Goal: Obtain resource: Download file/media

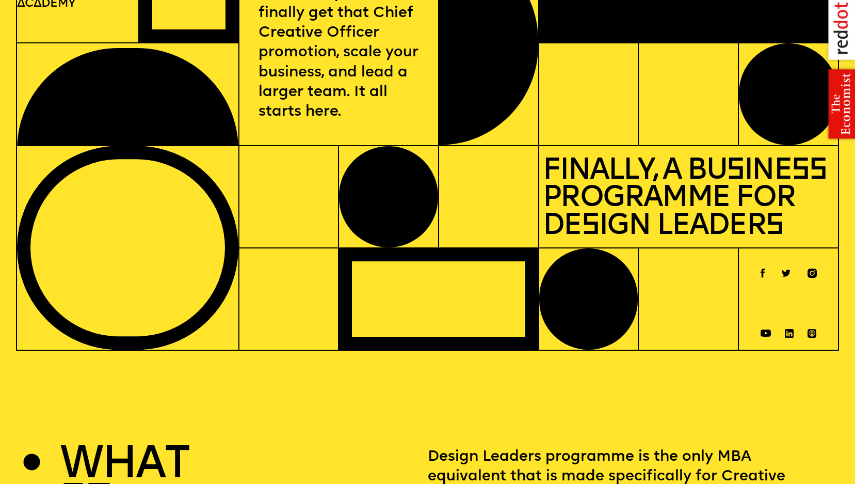
scroll to position [559, 0]
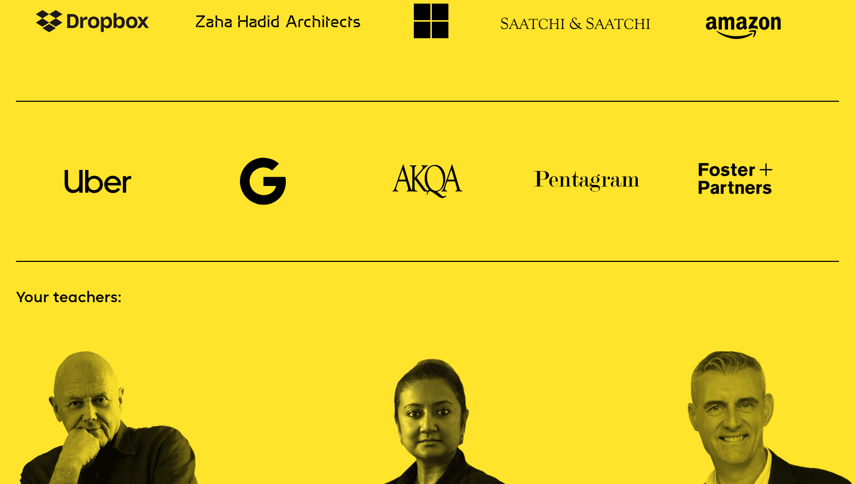
scroll to position [2220, 0]
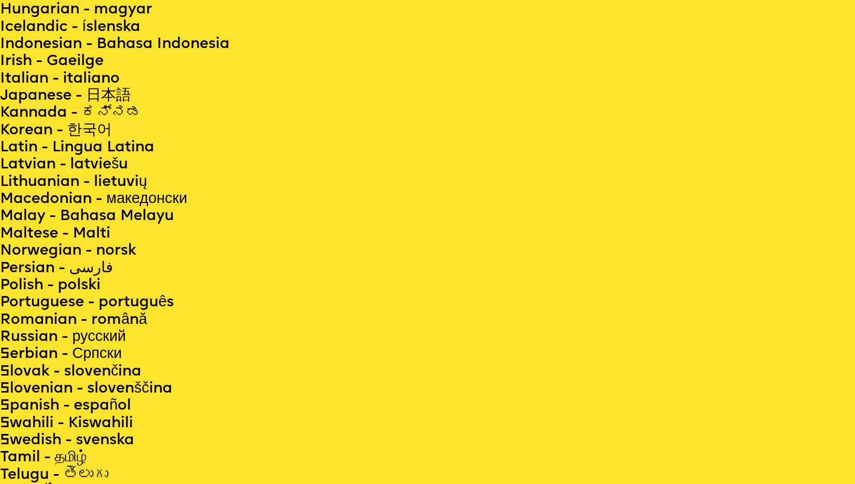
scroll to position [559, 0]
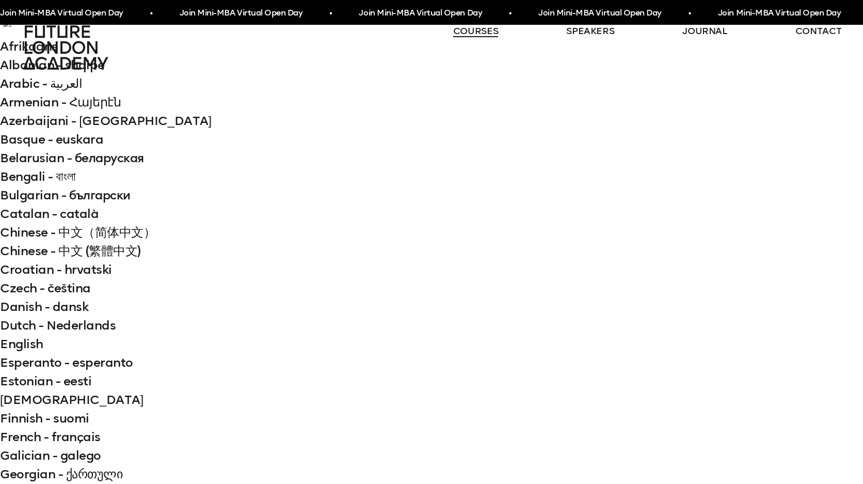
click at [469, 27] on link "courses" at bounding box center [475, 31] width 45 height 12
click at [469, 28] on link "courses" at bounding box center [471, 31] width 45 height 12
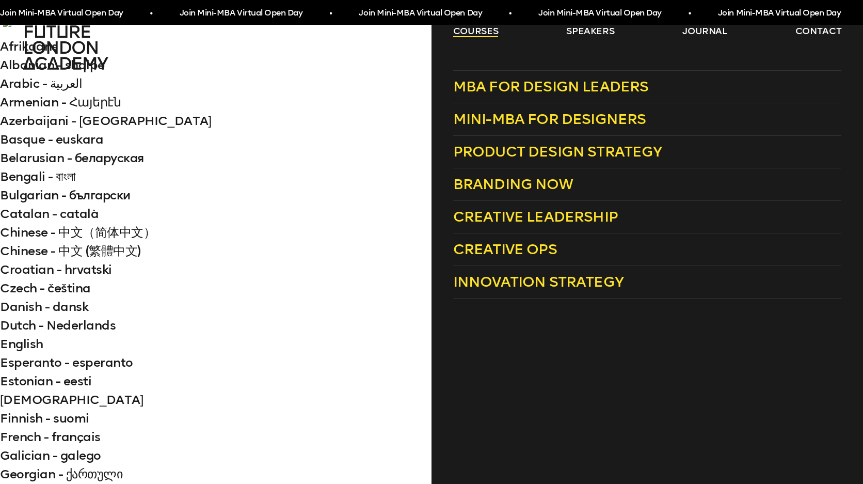
click at [459, 34] on link "courses" at bounding box center [475, 31] width 45 height 12
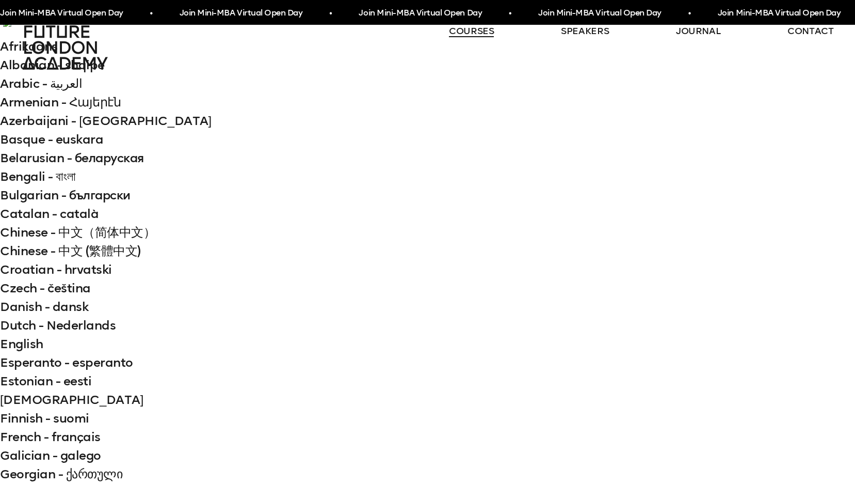
click at [459, 34] on link "courses" at bounding box center [471, 31] width 45 height 12
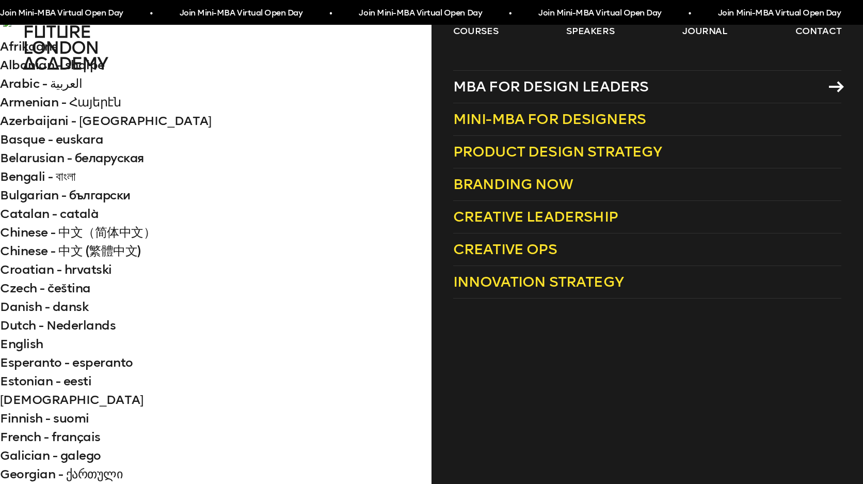
click at [491, 95] on span "MBA for Design Leaders" at bounding box center [551, 86] width 196 height 17
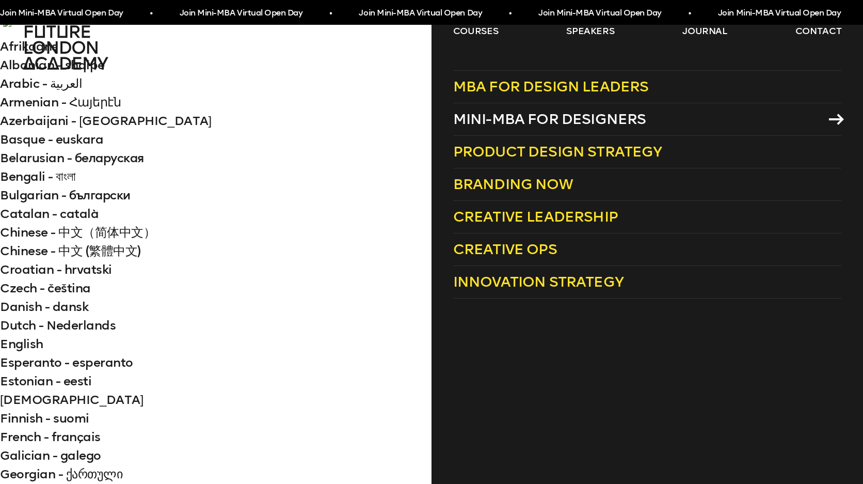
click at [485, 115] on span "Mini-MBA for Designers" at bounding box center [549, 118] width 193 height 17
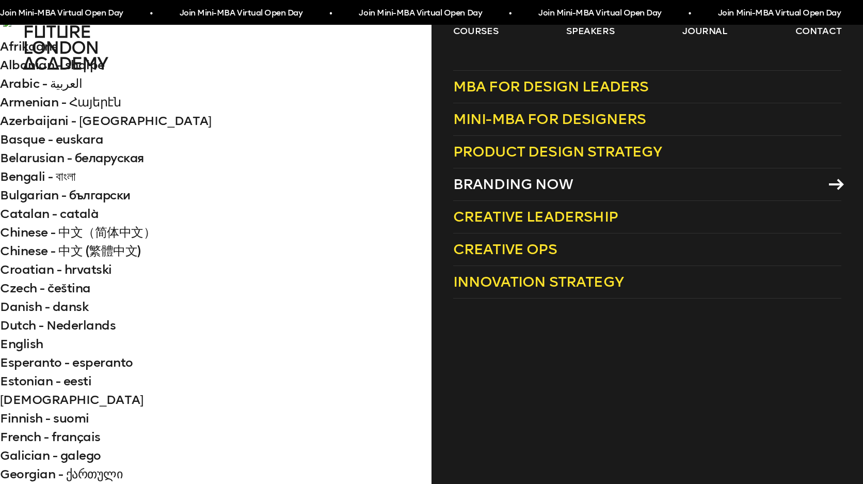
click at [466, 186] on span "Branding Now" at bounding box center [513, 183] width 120 height 17
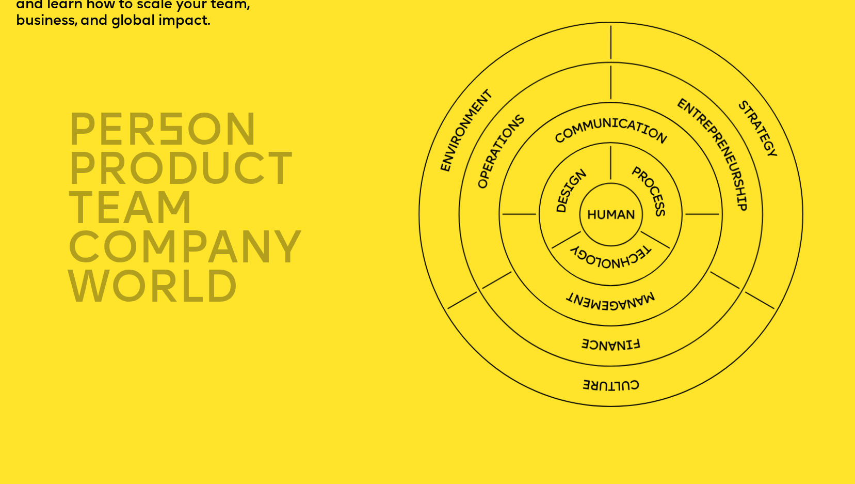
scroll to position [4271, 0]
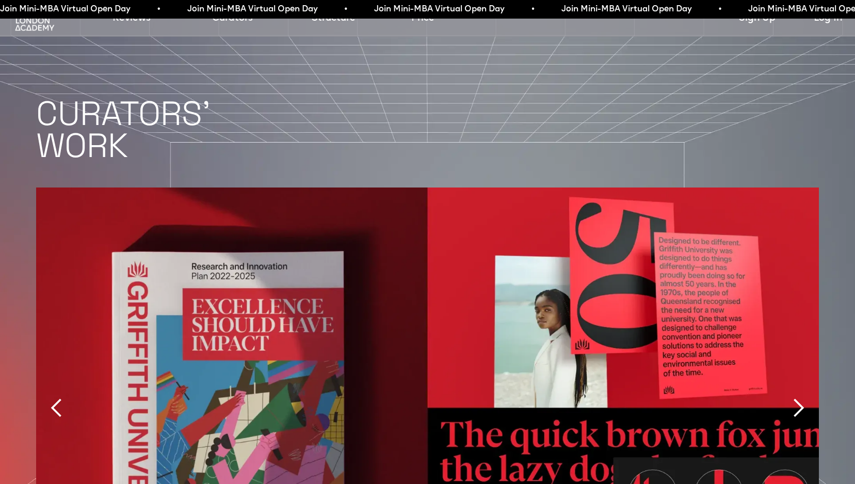
scroll to position [3607, 0]
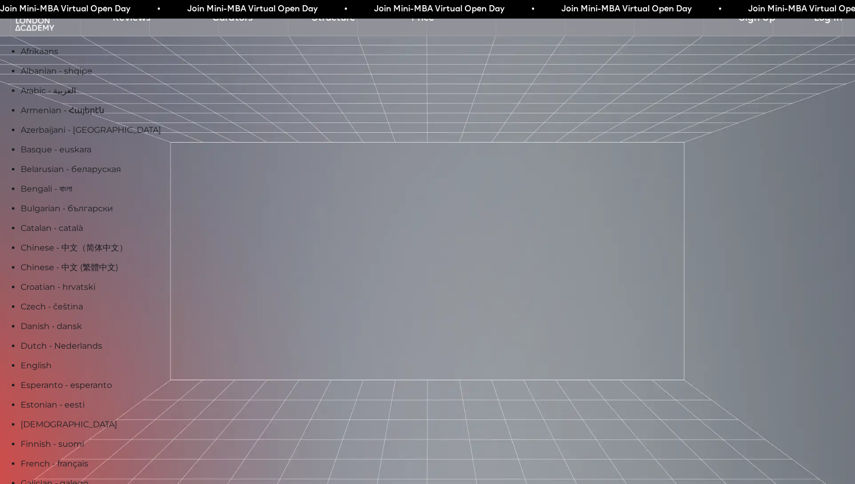
scroll to position [0, 0]
click at [231, 27] on div "Curators" at bounding box center [261, 21] width 99 height 22
click at [234, 24] on link "Curators" at bounding box center [232, 18] width 41 height 14
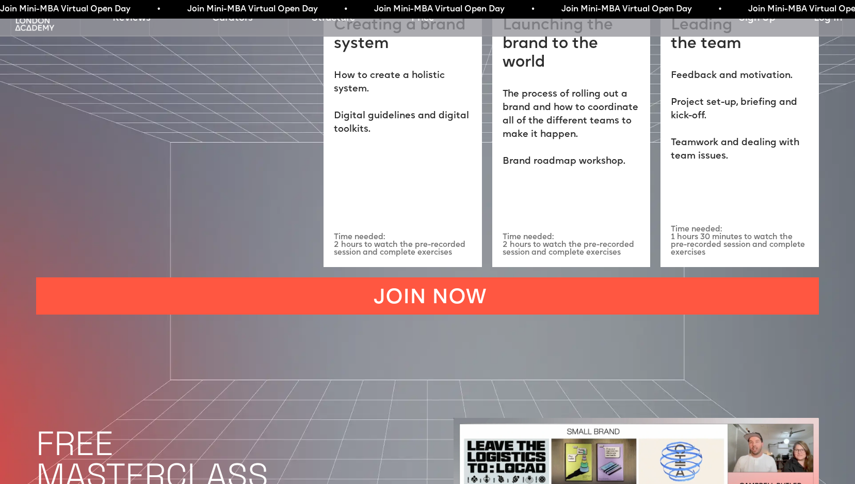
scroll to position [4778, 0]
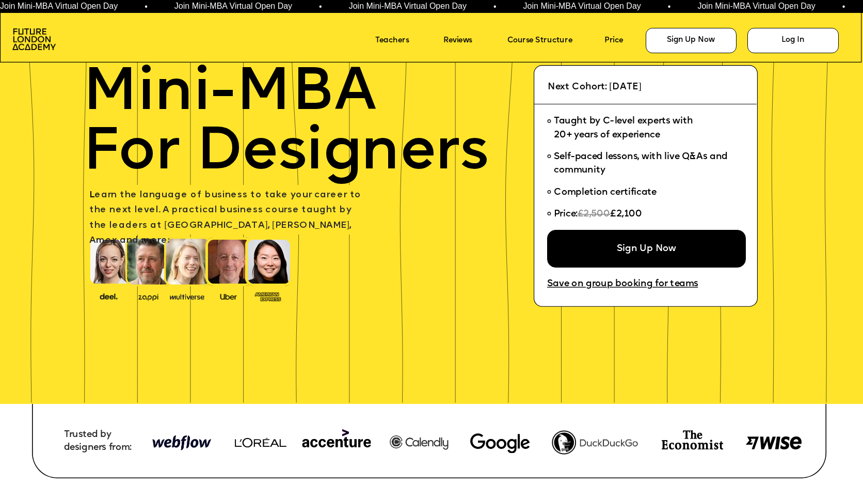
scroll to position [79, 0]
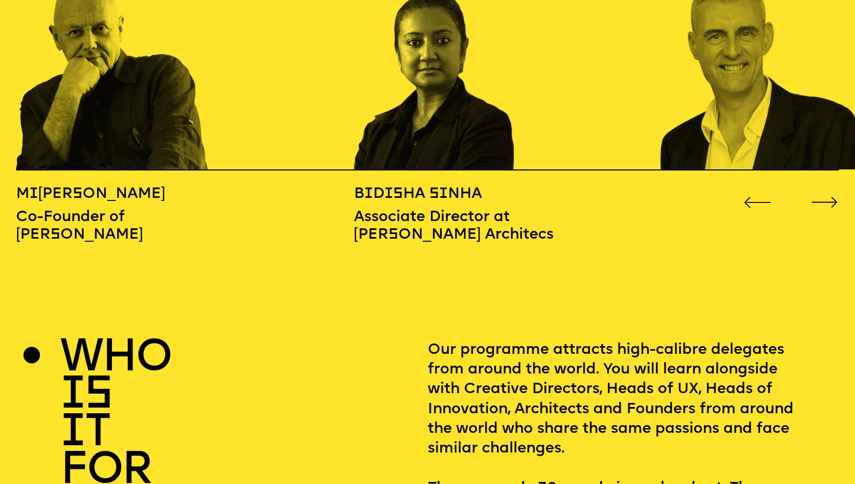
scroll to position [2590, 0]
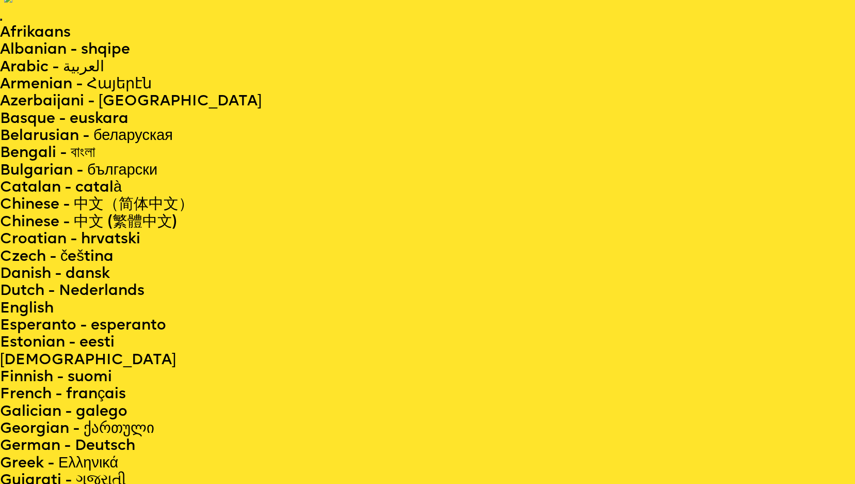
scroll to position [0, 0]
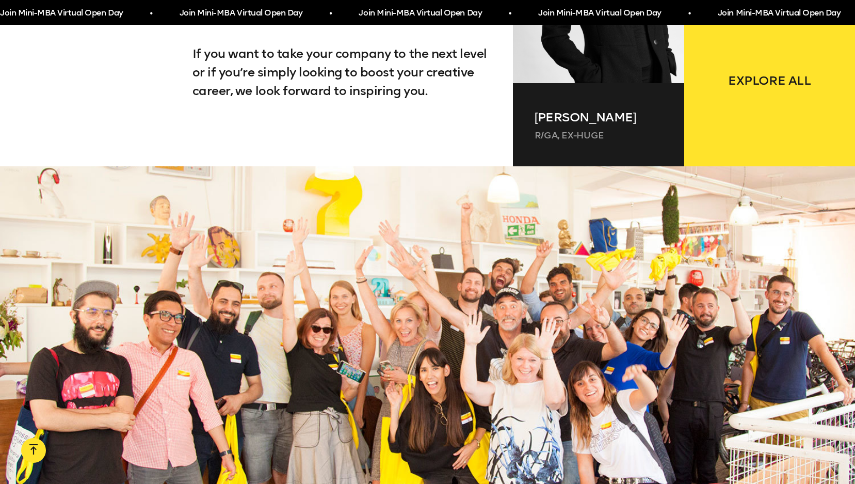
scroll to position [2525, 0]
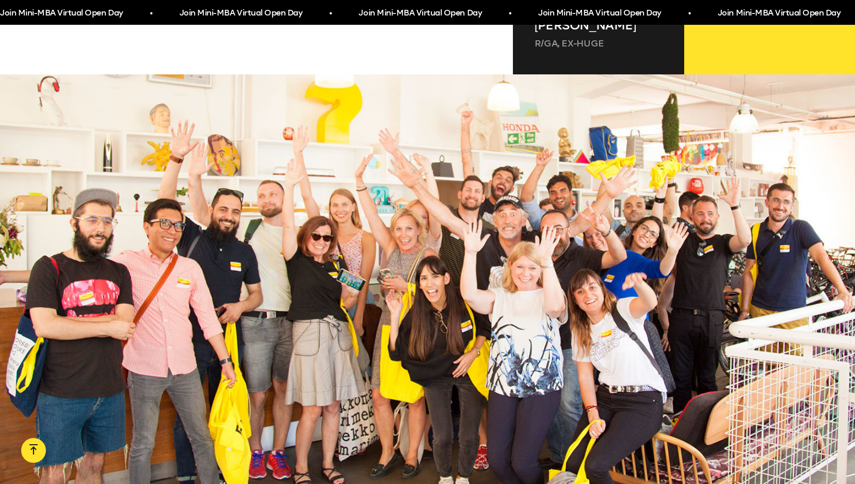
scroll to position [2616, 0]
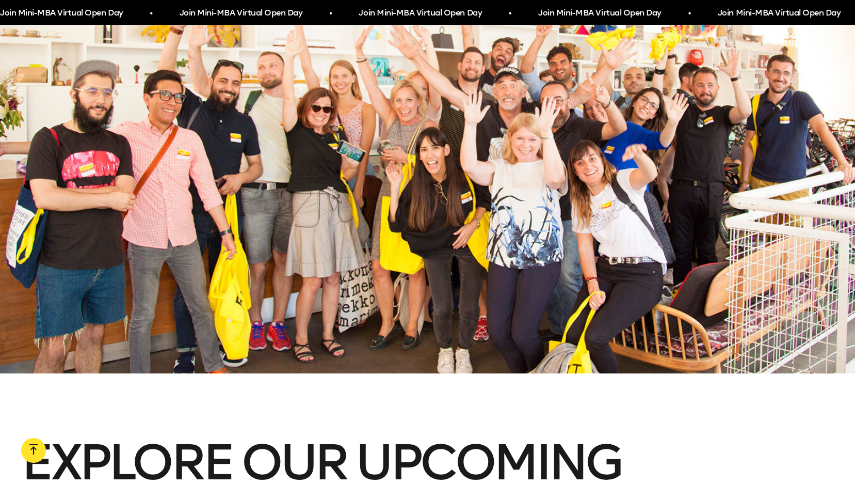
scroll to position [2750, 0]
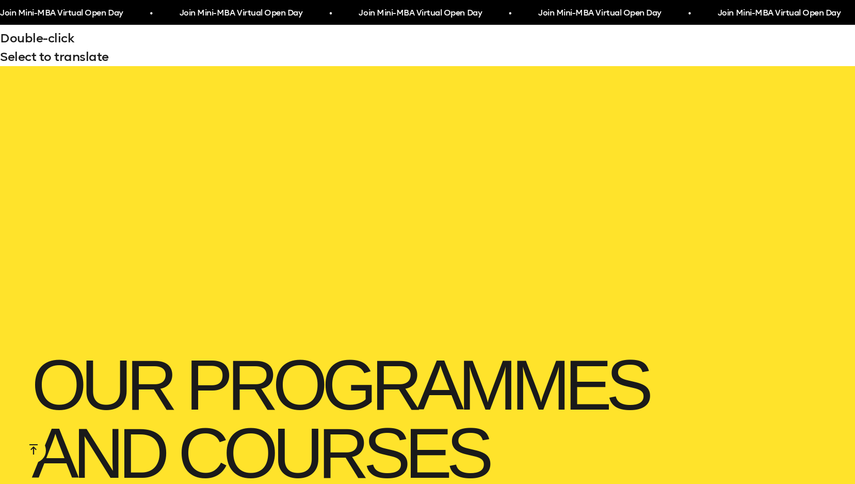
scroll to position [1223, 0]
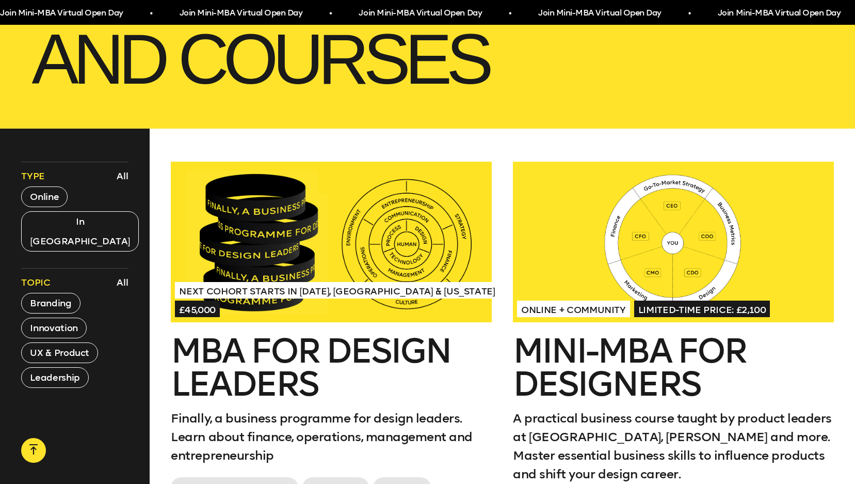
scroll to position [1611, 0]
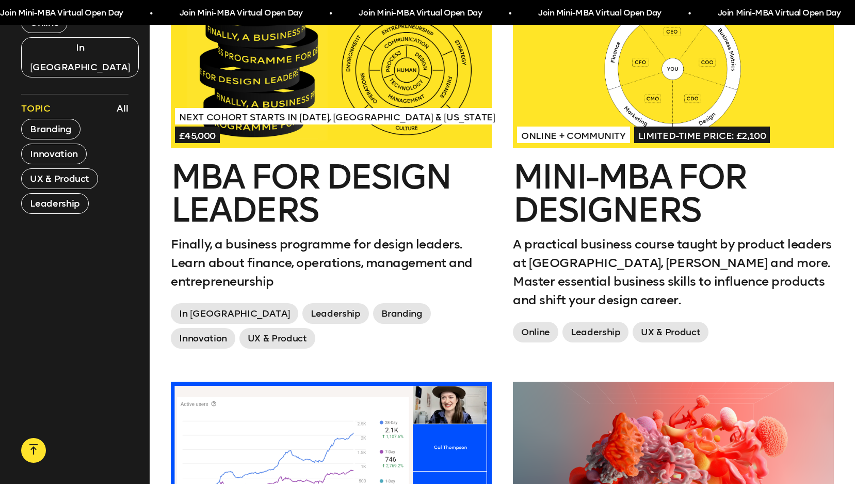
scroll to position [1812, 0]
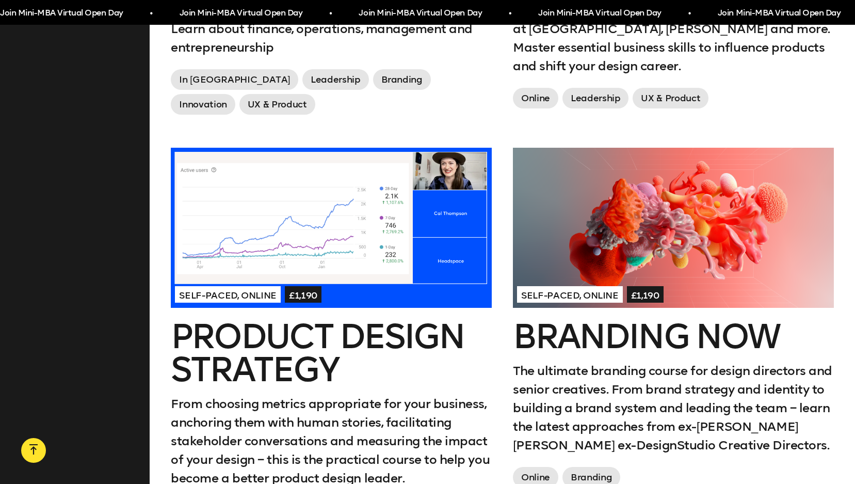
scroll to position [2021, 0]
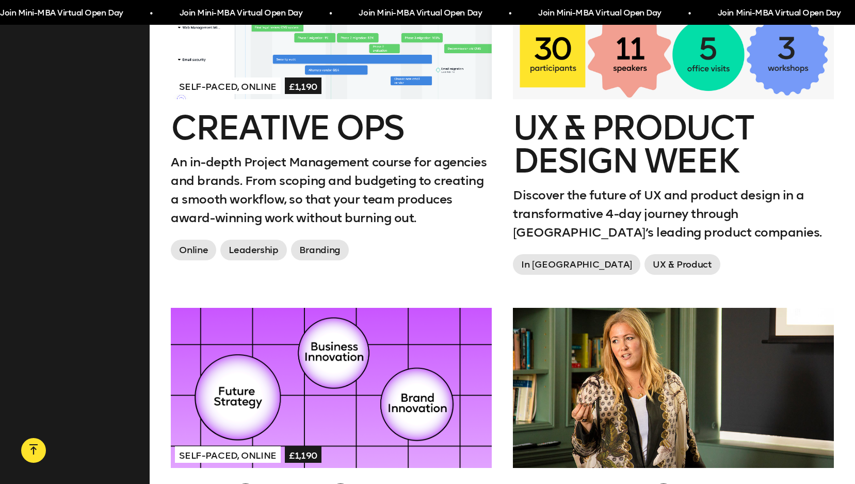
scroll to position [3165, 0]
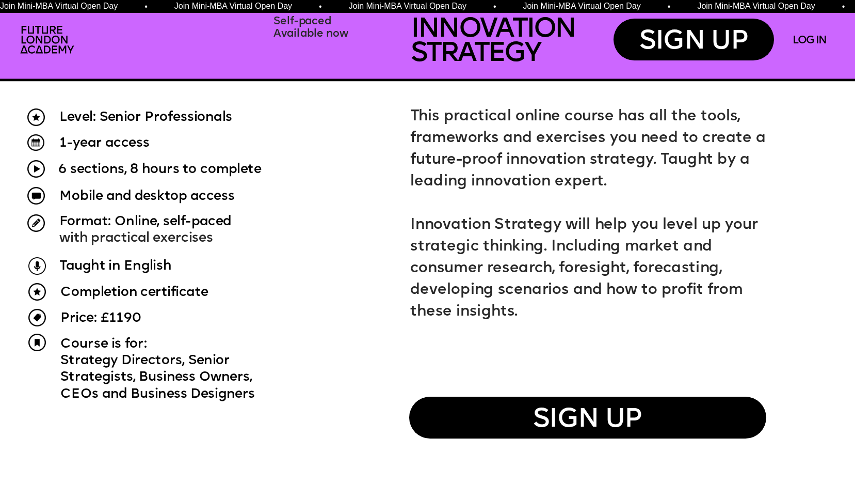
scroll to position [785, 0]
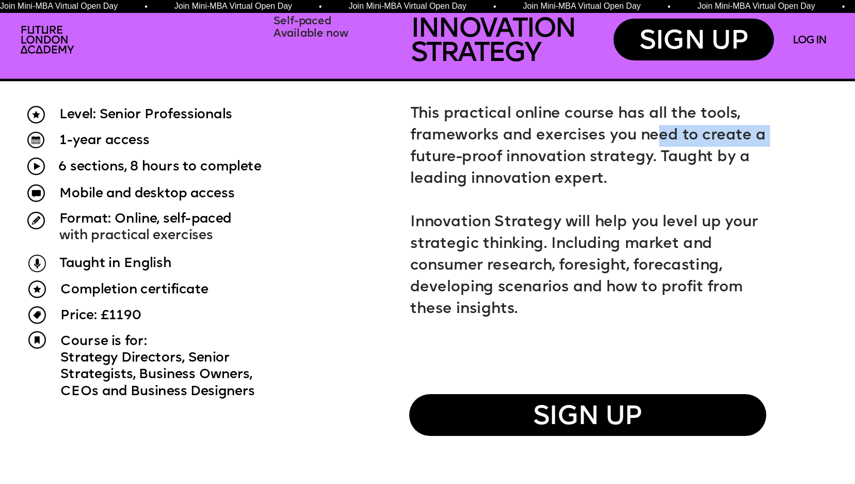
drag, startPoint x: 464, startPoint y: 159, endPoint x: 653, endPoint y: 147, distance: 189.8
click at [653, 146] on p "This practical online course has all the tools, frameworks and exercises you ne…" at bounding box center [592, 146] width 364 height 87
click at [661, 153] on span "This practical online course has all the tools, frameworks and exercises you ne…" at bounding box center [590, 145] width 360 height 79
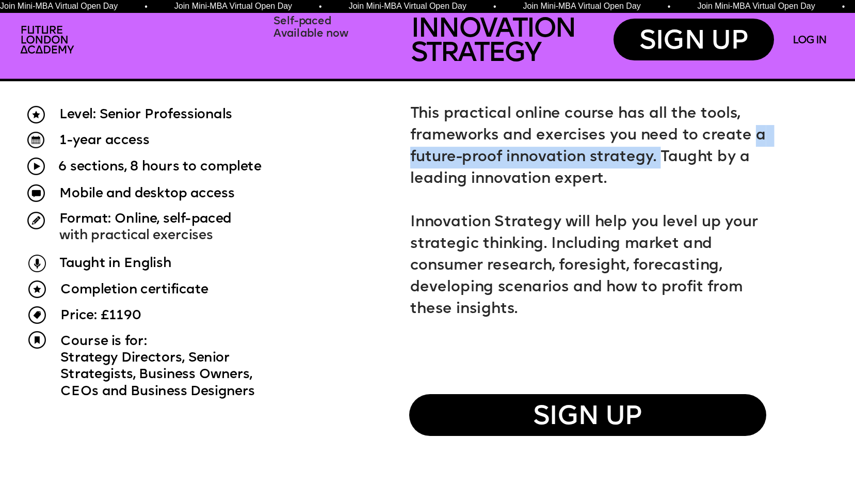
drag, startPoint x: 657, startPoint y: 155, endPoint x: 751, endPoint y: 137, distance: 96.3
click at [751, 137] on span "This practical online course has all the tools, frameworks and exercises you ne…" at bounding box center [590, 145] width 360 height 79
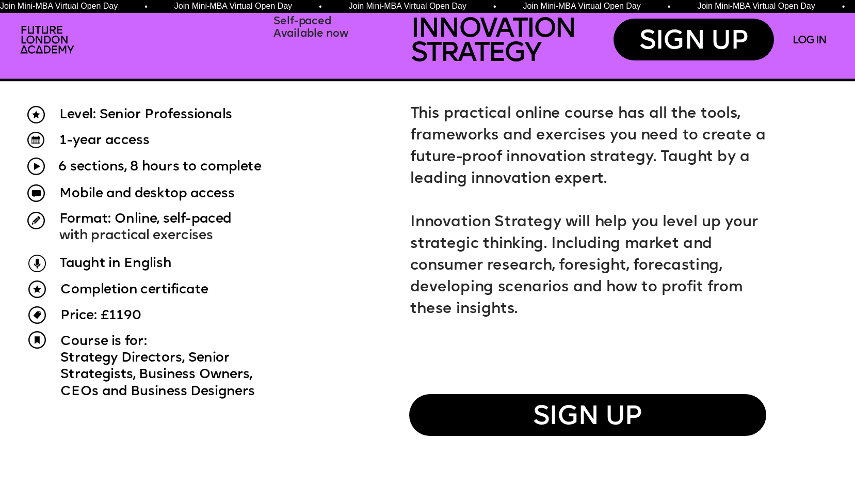
click at [437, 208] on p at bounding box center [592, 201] width 364 height 22
drag, startPoint x: 409, startPoint y: 216, endPoint x: 717, endPoint y: 244, distance: 309.3
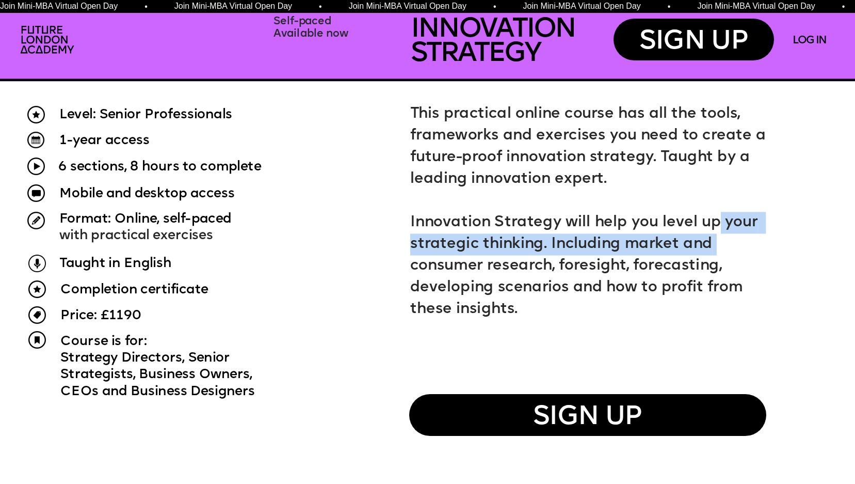
drag, startPoint x: 717, startPoint y: 244, endPoint x: 716, endPoint y: 224, distance: 19.6
click at [717, 229] on p "Innovation Strategy will help you level up your strategic thinking. Including m…" at bounding box center [592, 266] width 364 height 108
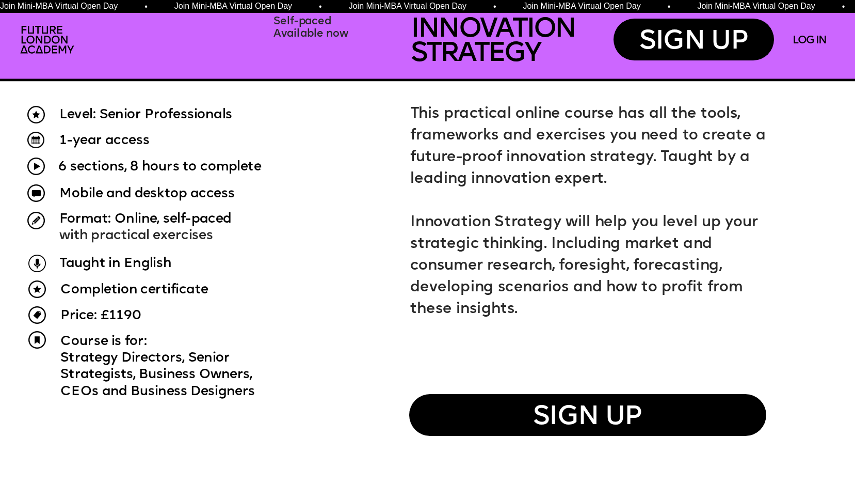
click at [508, 233] on p "Innovation Strategy will help you level up your strategic thinking. Including m…" at bounding box center [592, 266] width 364 height 108
drag, startPoint x: 564, startPoint y: 260, endPoint x: 627, endPoint y: 266, distance: 63.8
click at [627, 266] on span "Innovation Strategy will help you level up your strategic thinking. Including m…" at bounding box center [585, 265] width 351 height 101
click at [494, 283] on span "Innovation Strategy will help you level up your strategic thinking. Including m…" at bounding box center [585, 265] width 351 height 101
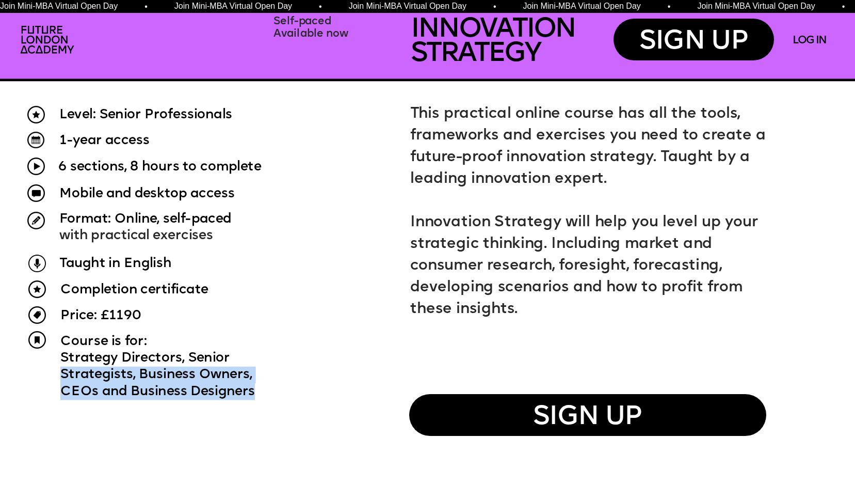
drag, startPoint x: 51, startPoint y: 356, endPoint x: 292, endPoint y: 416, distance: 248.6
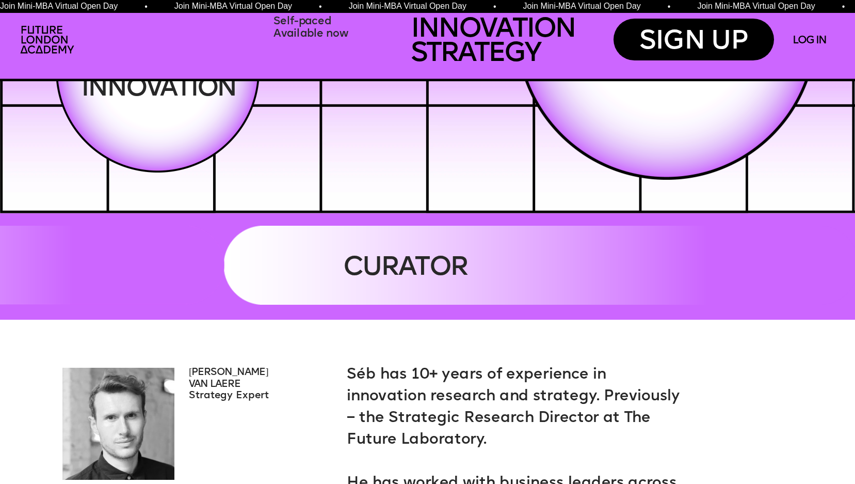
scroll to position [2672, 0]
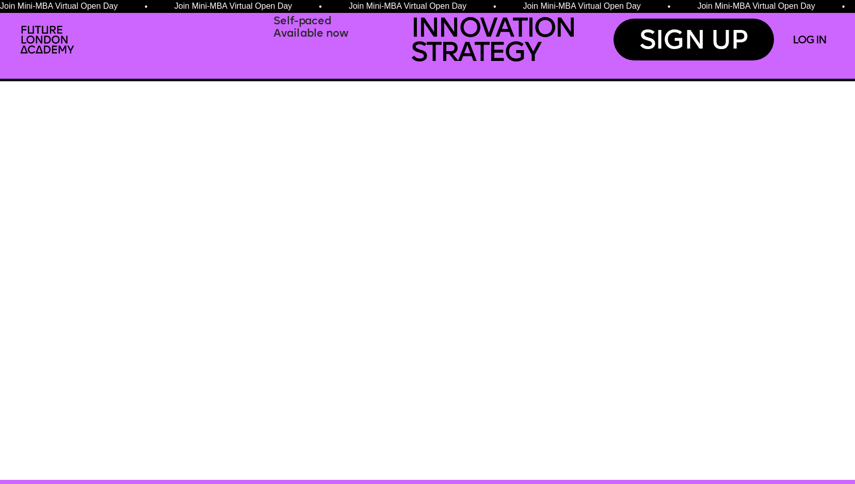
scroll to position [3160, 0]
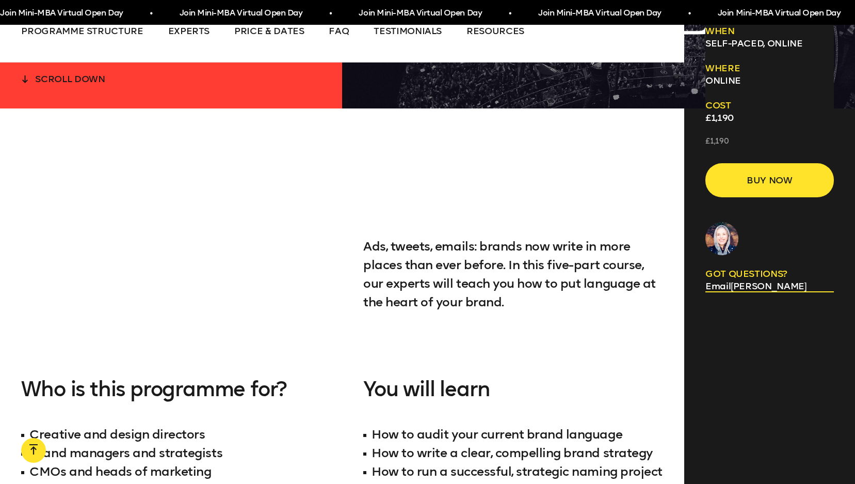
scroll to position [1705, 0]
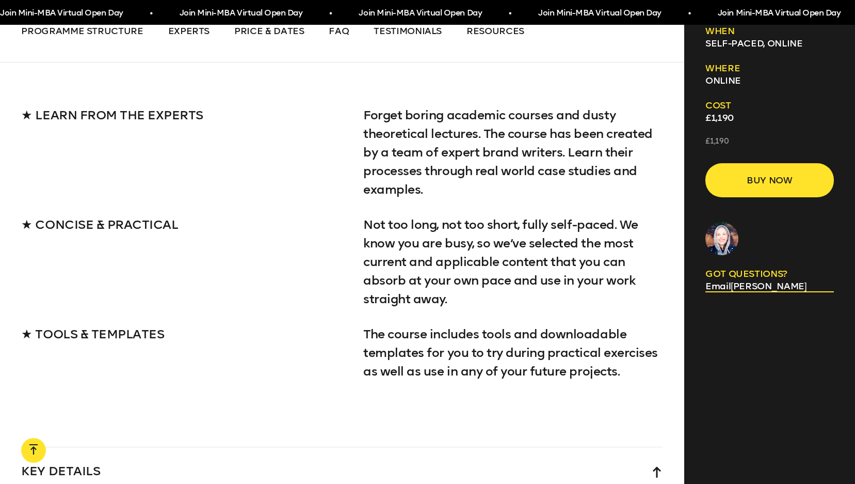
scroll to position [2765, 0]
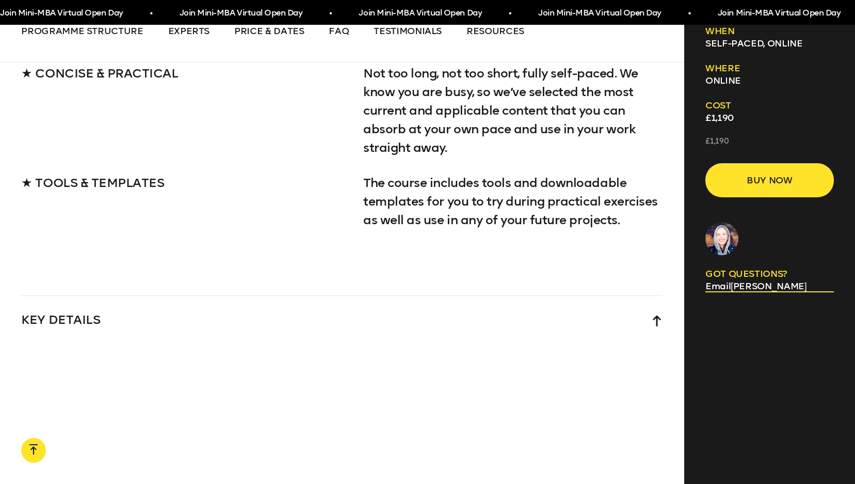
scroll to position [2916, 0]
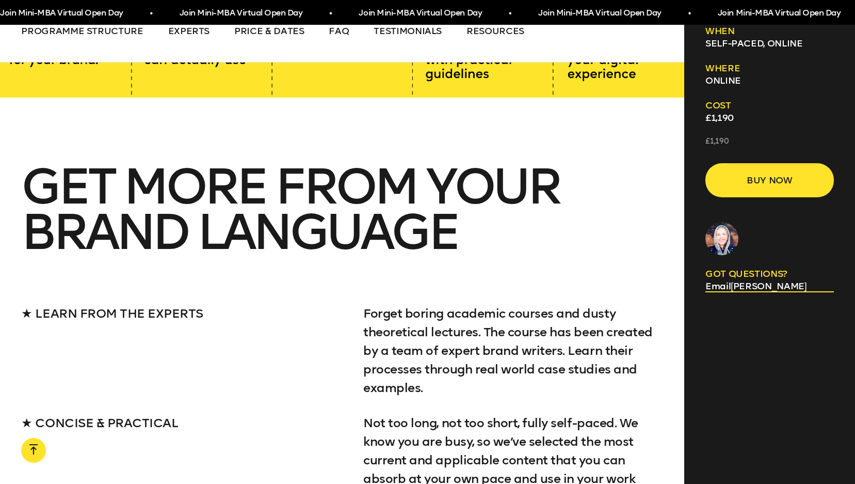
scroll to position [2566, 0]
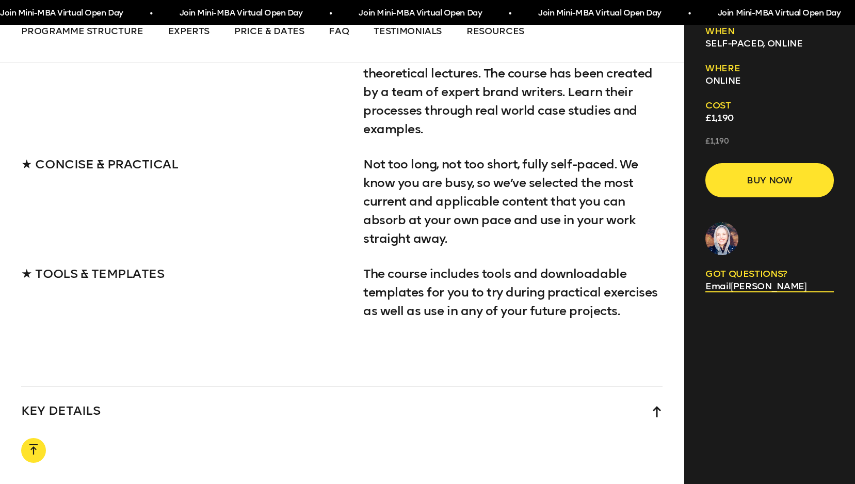
scroll to position [2829, 0]
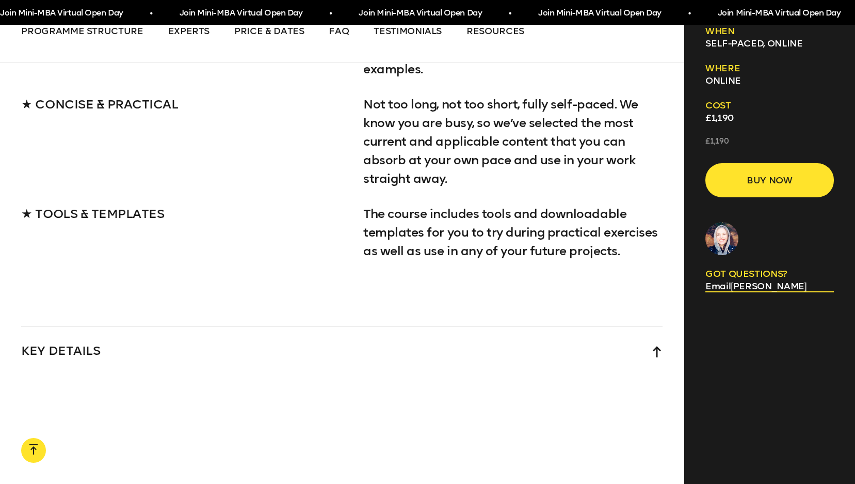
scroll to position [2887, 0]
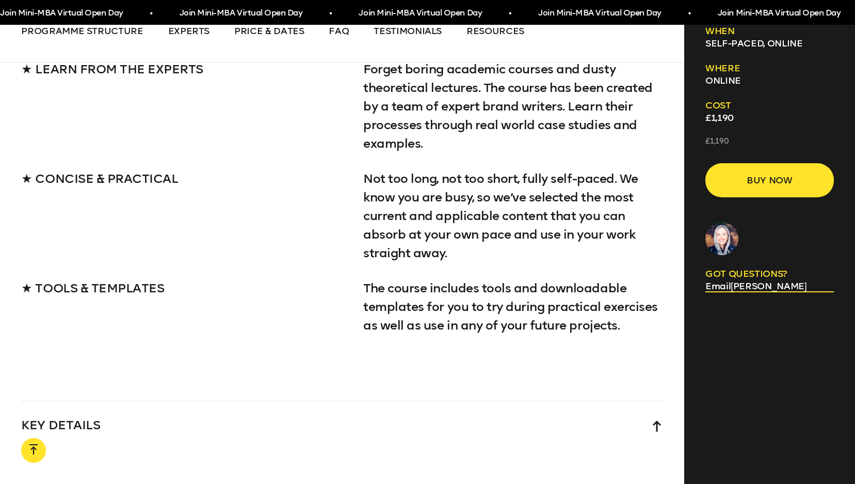
scroll to position [2816, 0]
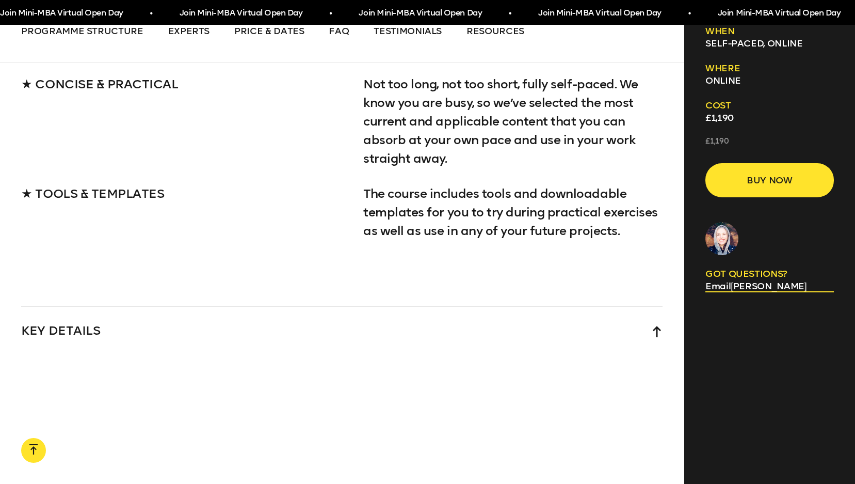
scroll to position [2906, 0]
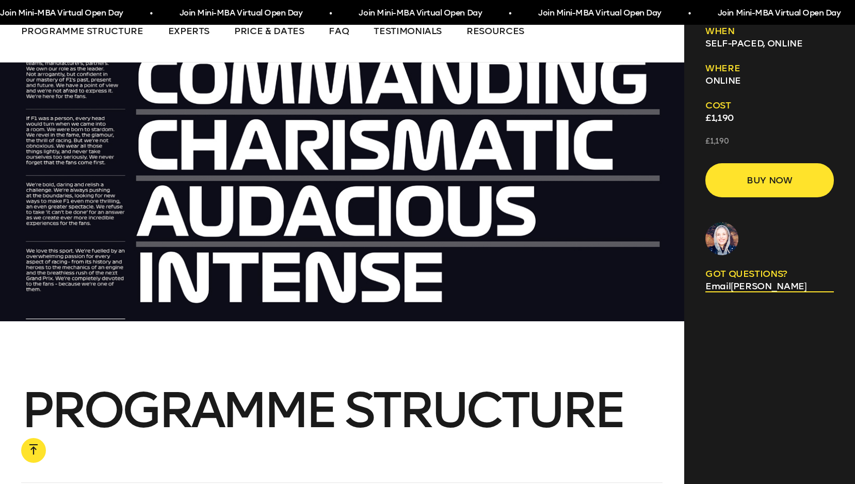
scroll to position [3467, 0]
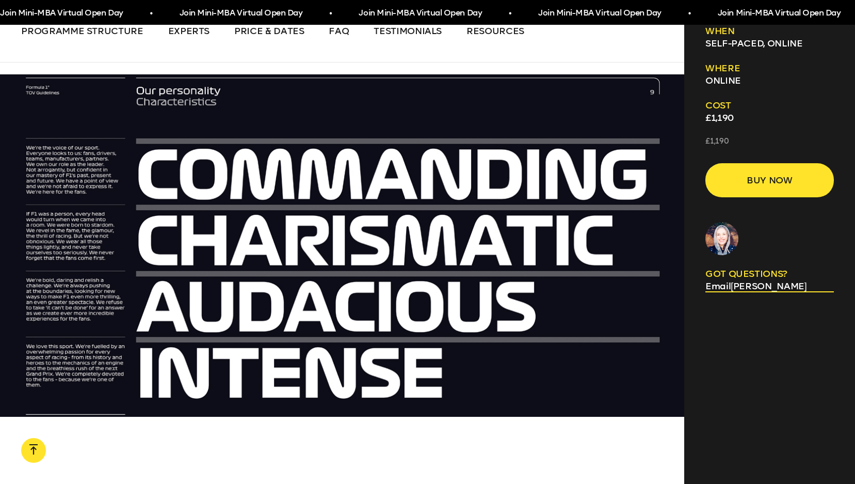
drag, startPoint x: 515, startPoint y: 268, endPoint x: 442, endPoint y: 267, distance: 73.3
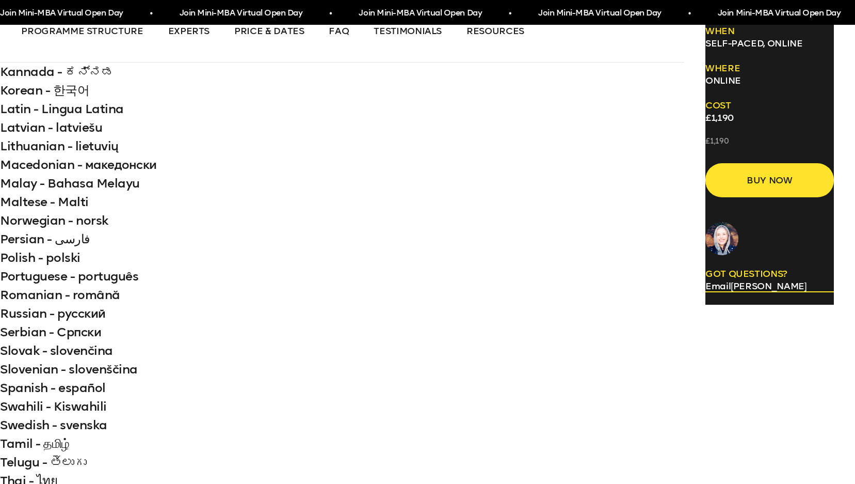
scroll to position [697, 0]
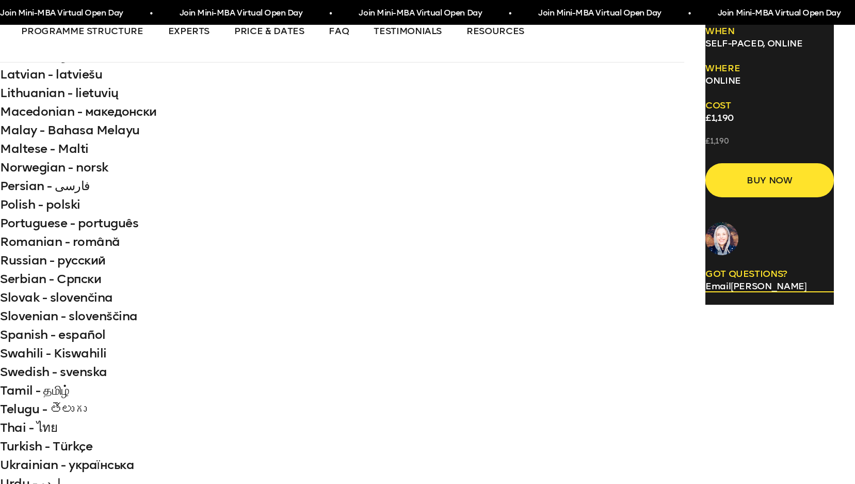
drag, startPoint x: 370, startPoint y: 154, endPoint x: 627, endPoint y: 147, distance: 256.6
drag, startPoint x: 428, startPoint y: 224, endPoint x: 368, endPoint y: 106, distance: 132.9
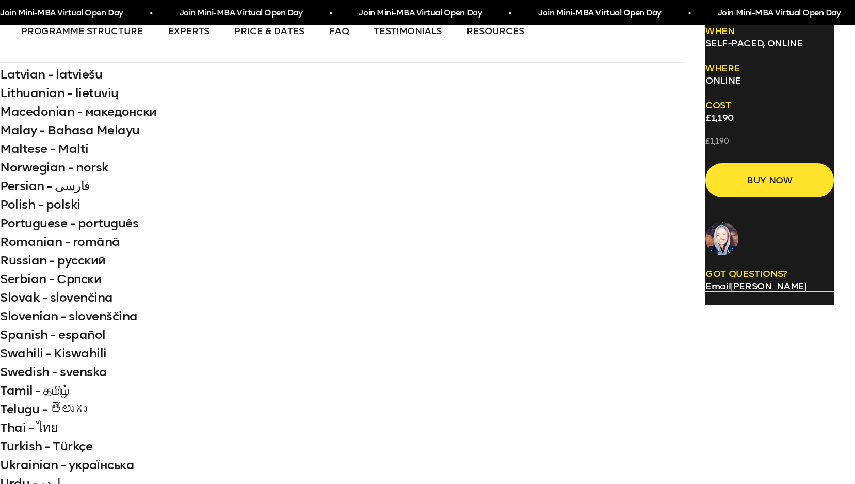
copy div "You will learn How to audit your current brand language How to write a clear, c…"
drag, startPoint x: 384, startPoint y: 181, endPoint x: 646, endPoint y: 180, distance: 262.2
drag, startPoint x: 646, startPoint y: 180, endPoint x: 618, endPoint y: 182, distance: 27.9
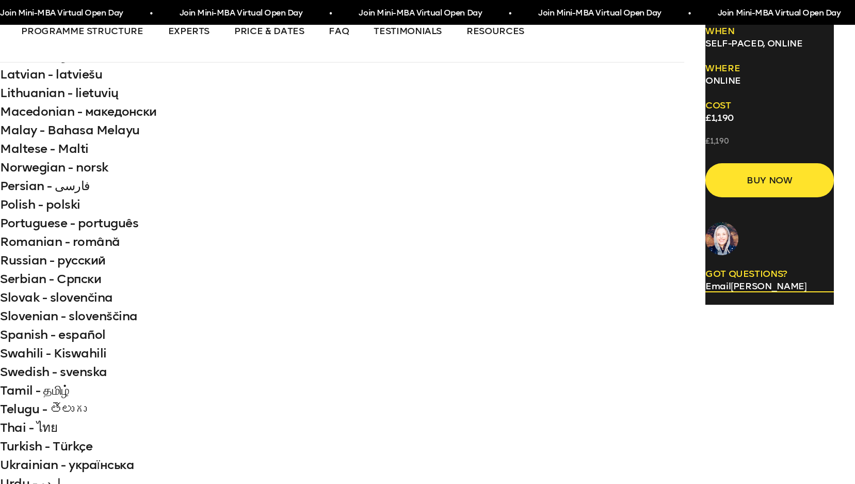
drag, startPoint x: 369, startPoint y: 197, endPoint x: 666, endPoint y: 187, distance: 296.9
drag, startPoint x: 530, startPoint y: 201, endPoint x: 487, endPoint y: 201, distance: 42.8
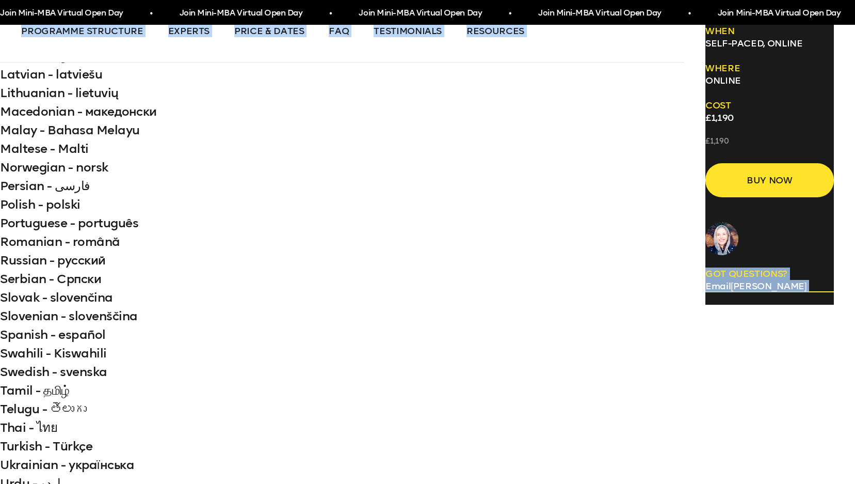
drag, startPoint x: 377, startPoint y: 210, endPoint x: 687, endPoint y: 210, distance: 310.2
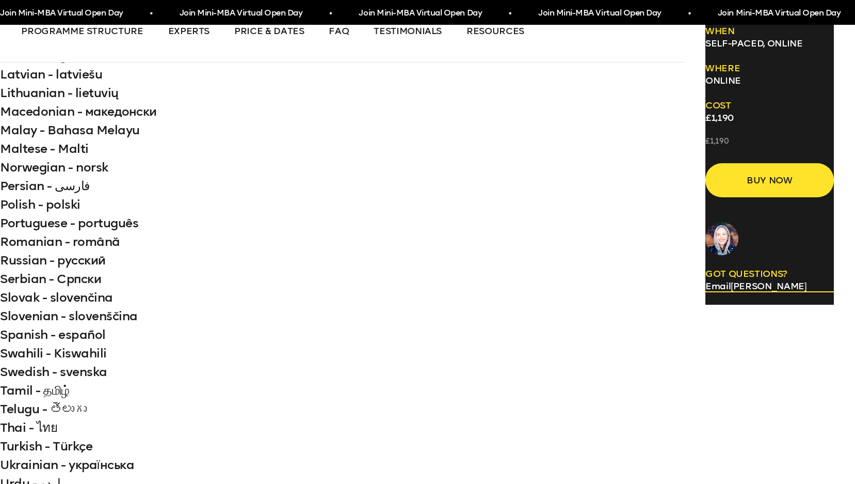
drag, startPoint x: 352, startPoint y: 231, endPoint x: 669, endPoint y: 238, distance: 317.5
drag, startPoint x: 371, startPoint y: 248, endPoint x: 642, endPoint y: 251, distance: 271.5
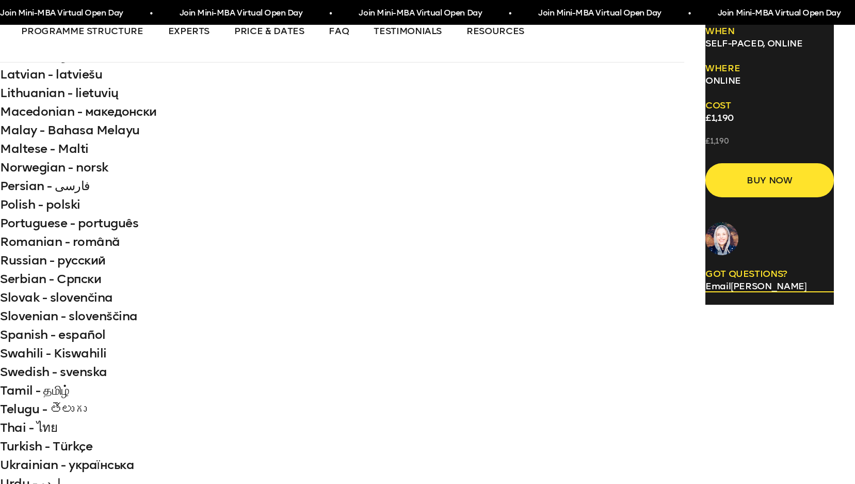
drag, startPoint x: 352, startPoint y: 272, endPoint x: 580, endPoint y: 279, distance: 227.7
drag, startPoint x: 459, startPoint y: 270, endPoint x: 333, endPoint y: 137, distance: 184.0
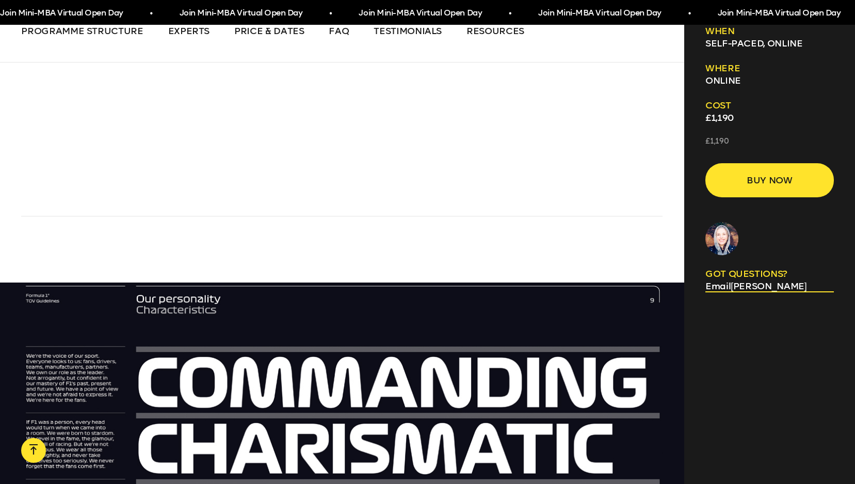
scroll to position [3365, 0]
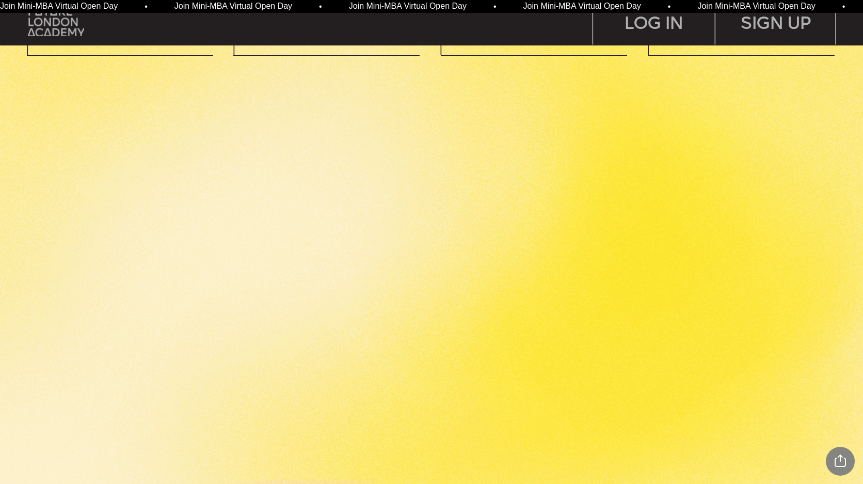
scroll to position [1624, 0]
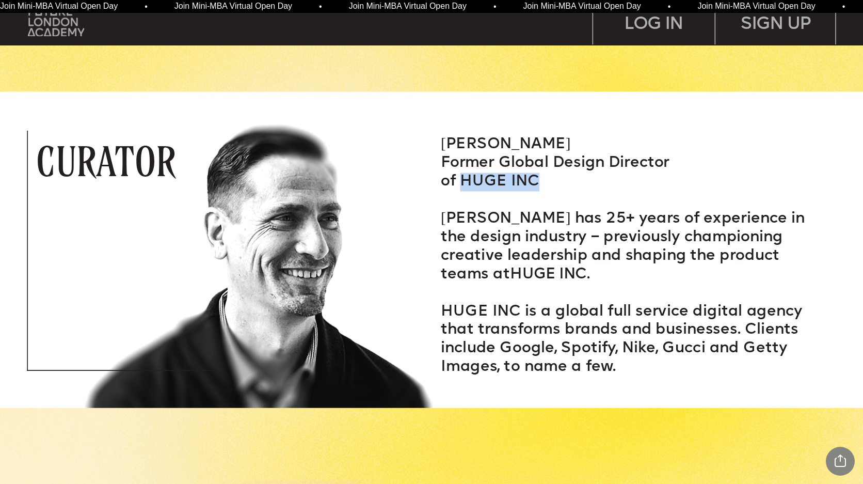
drag, startPoint x: 475, startPoint y: 188, endPoint x: 461, endPoint y: 188, distance: 13.9
click at [461, 188] on p "Former Global Design Director of HUGE INC" at bounding box center [635, 172] width 389 height 37
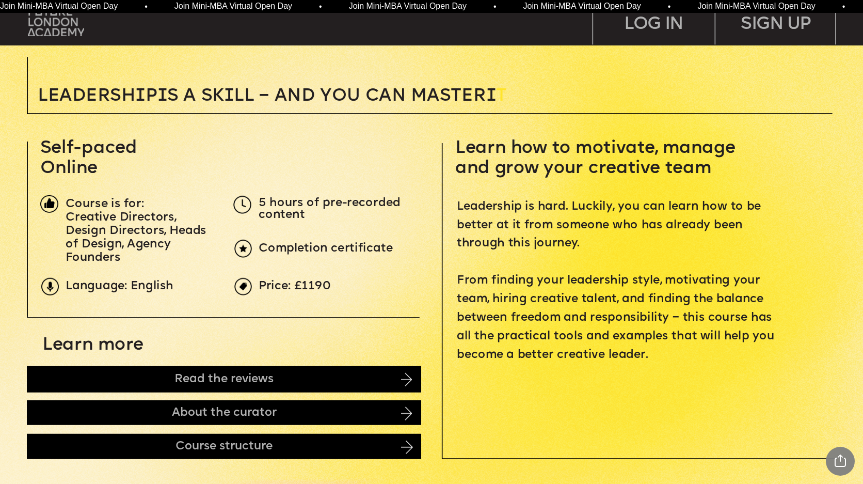
scroll to position [405, 0]
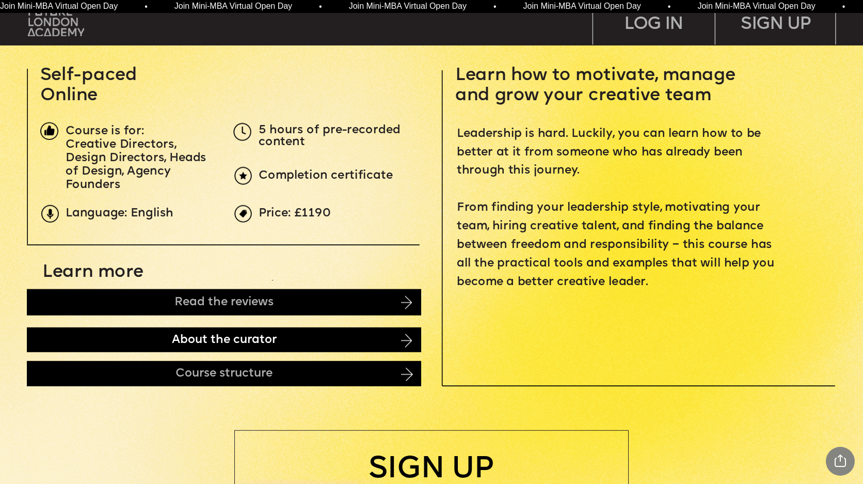
click at [154, 333] on div "About the curator" at bounding box center [224, 339] width 394 height 25
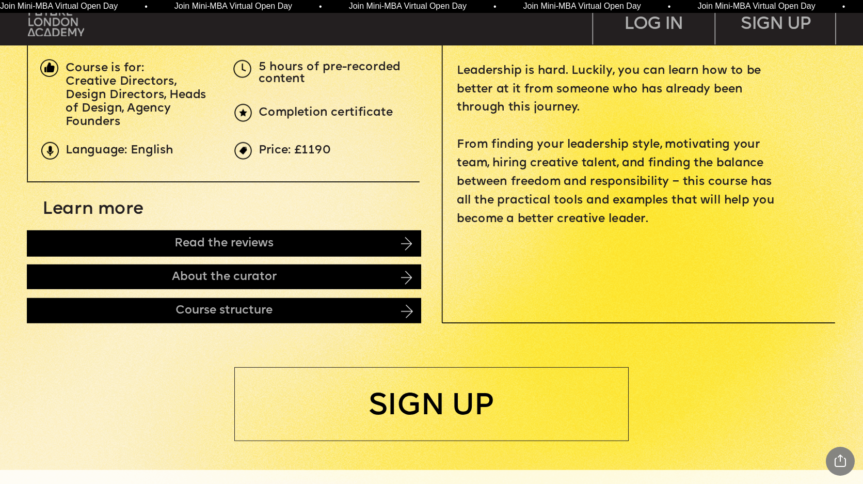
scroll to position [414, 0]
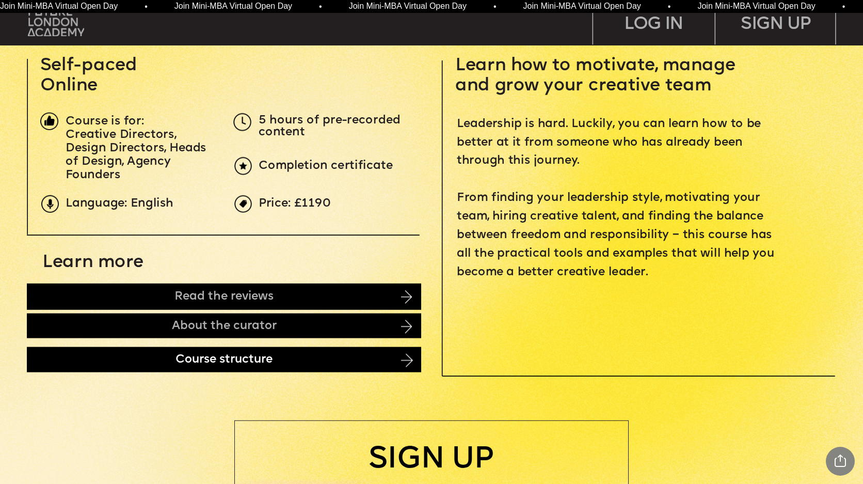
click at [125, 359] on div "Course structure" at bounding box center [224, 358] width 394 height 25
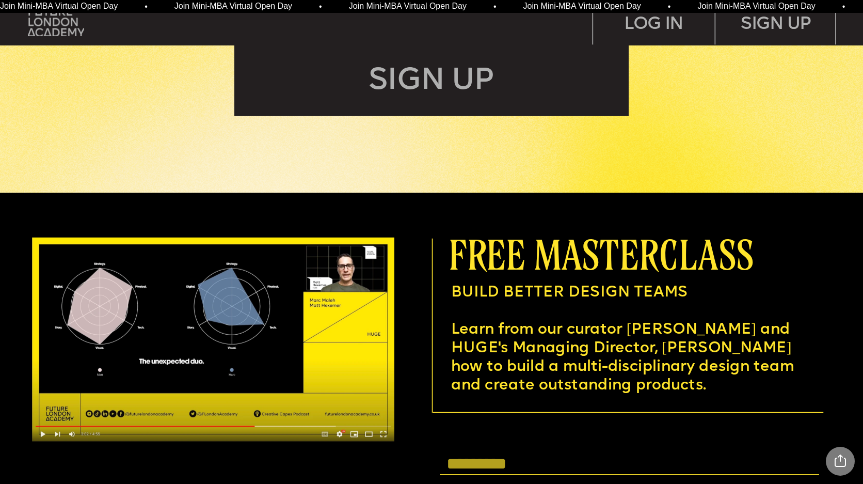
scroll to position [3280, 0]
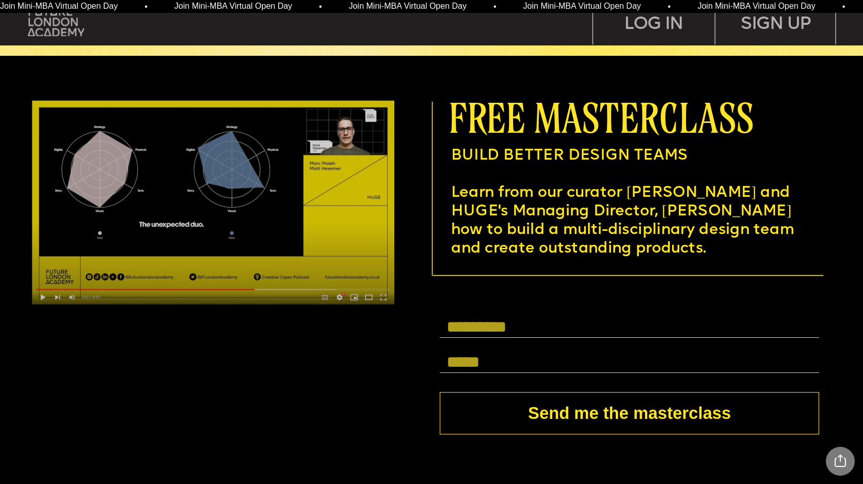
click at [260, 271] on img at bounding box center [213, 203] width 362 height 204
click at [43, 296] on img at bounding box center [213, 203] width 362 height 204
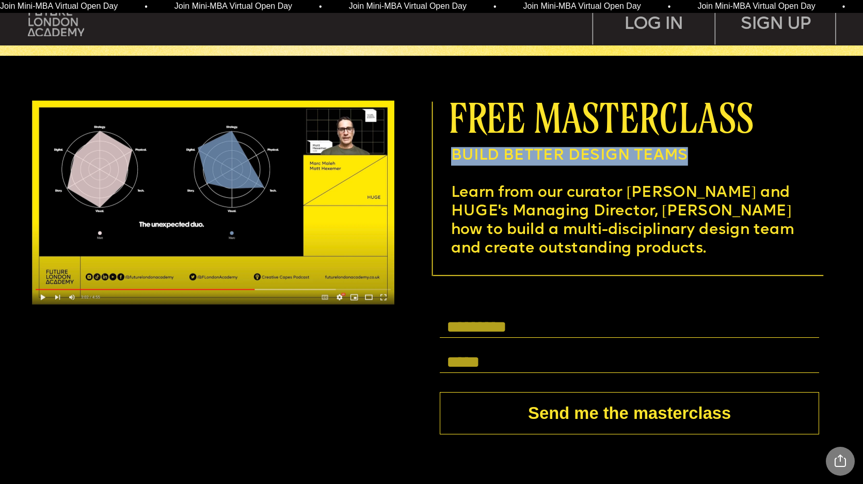
drag, startPoint x: 716, startPoint y: 153, endPoint x: 452, endPoint y: 156, distance: 264.3
click at [452, 156] on p "BUILD BETTER DESIGN TEAMS" at bounding box center [623, 156] width 345 height 19
copy span "BUILD BETTER DESIGN TEAMS"
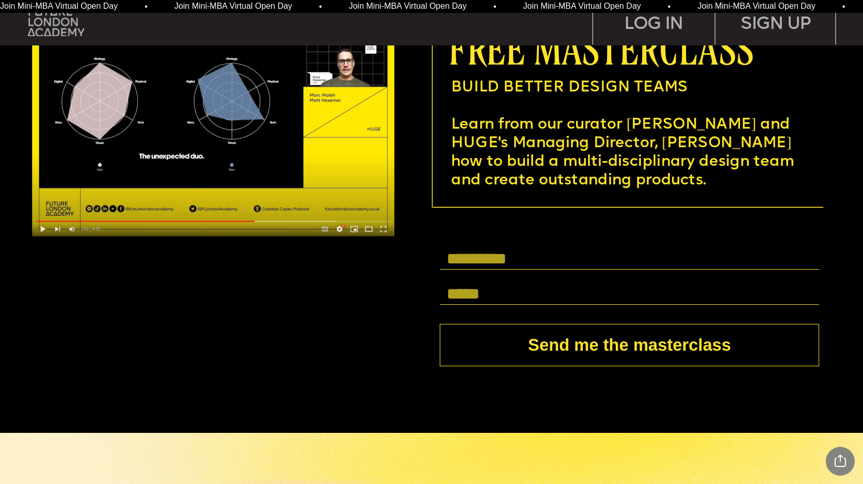
scroll to position [3348, 0]
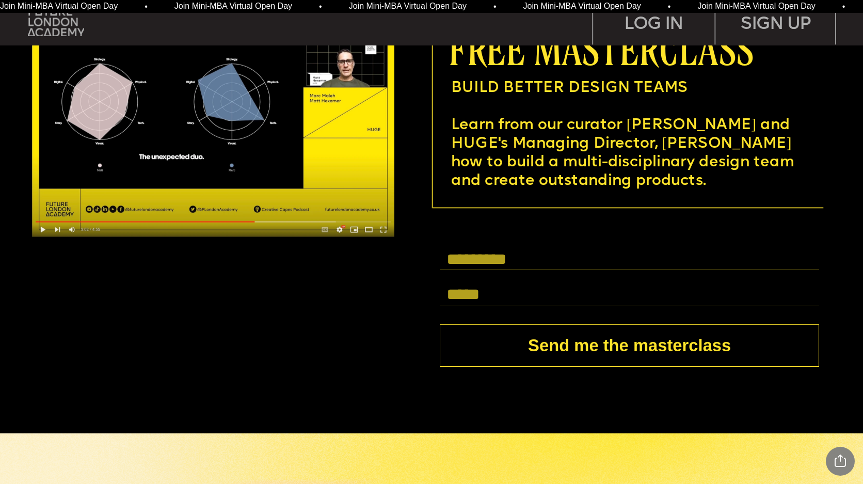
click at [486, 239] on form "Send me the masterclass" at bounding box center [629, 305] width 405 height 156
click at [476, 267] on input "text" at bounding box center [629, 259] width 379 height 21
type input "**********"
click at [504, 291] on input "text" at bounding box center [629, 294] width 379 height 21
type input "**********"
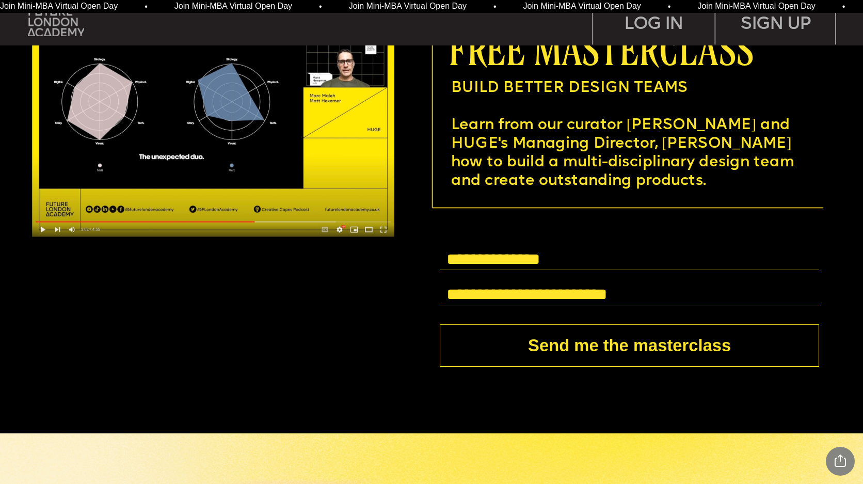
click at [524, 352] on button "Send me the masterclass" at bounding box center [629, 345] width 379 height 42
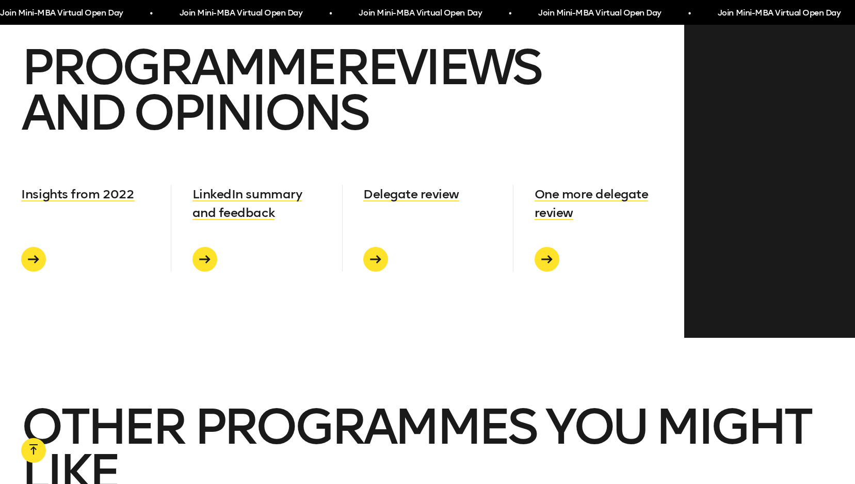
scroll to position [7373, 0]
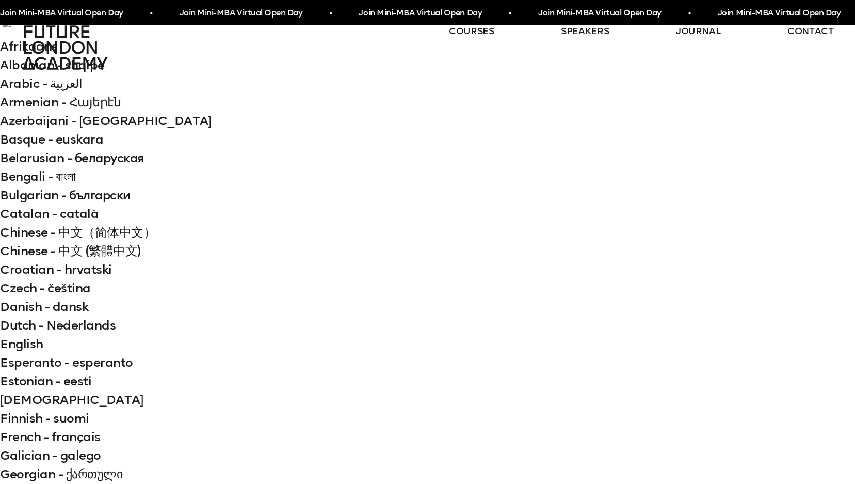
scroll to position [427, 0]
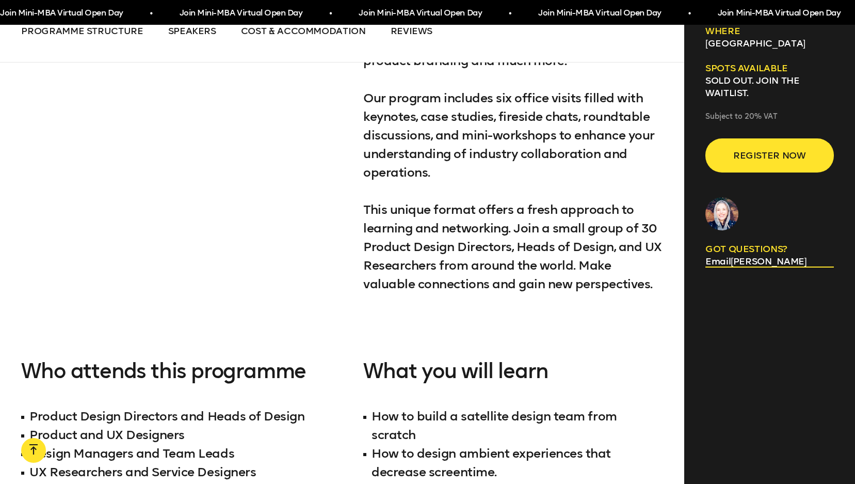
scroll to position [2398, 0]
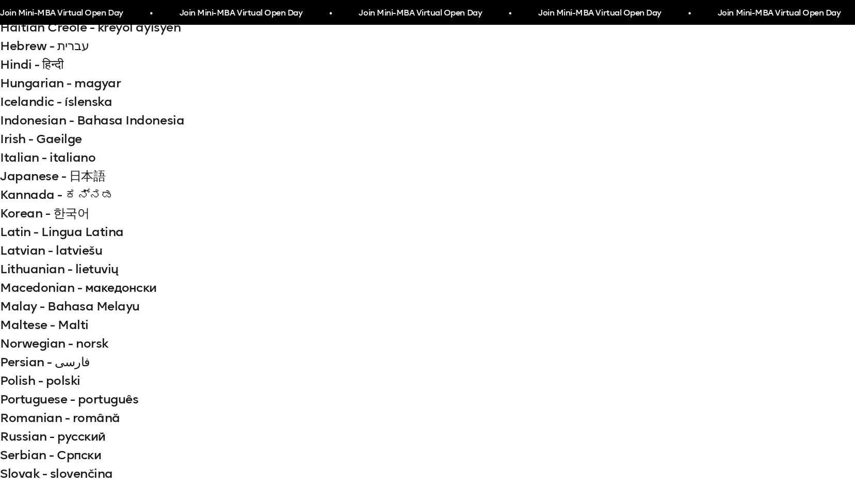
scroll to position [369, 0]
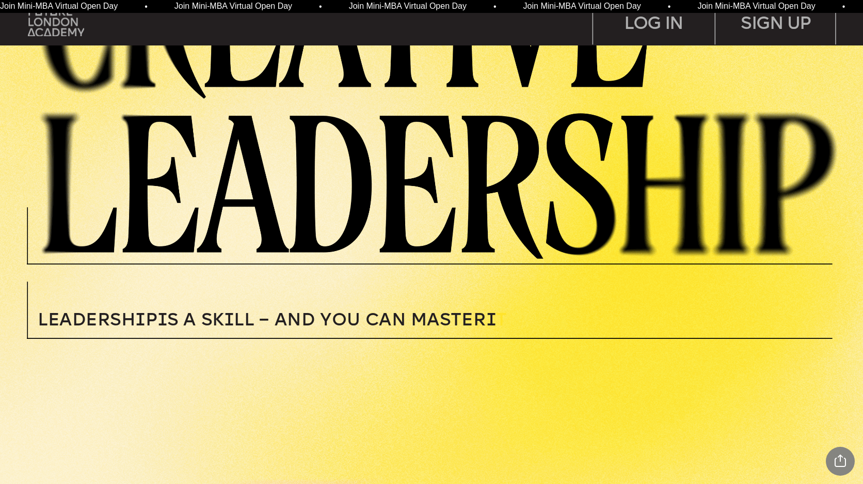
scroll to position [135, 0]
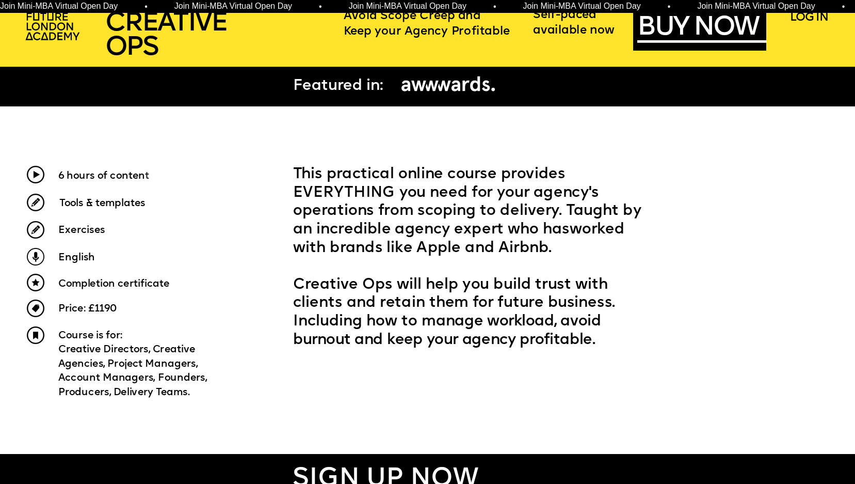
scroll to position [419, 0]
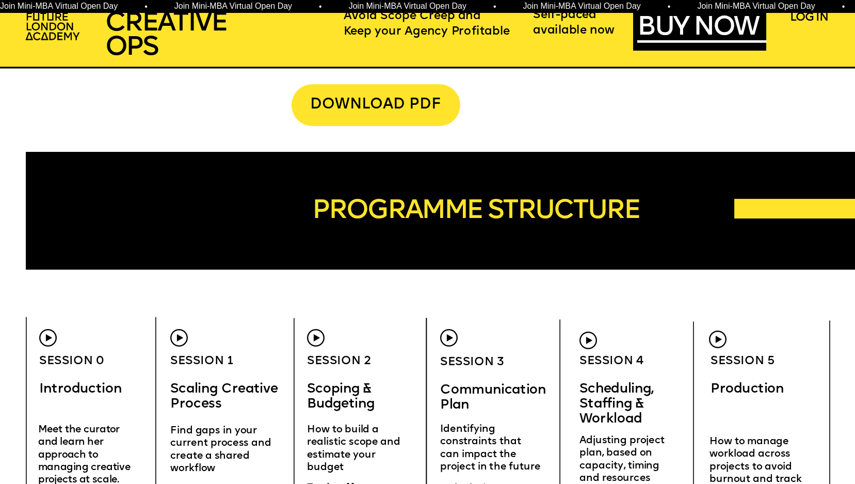
scroll to position [3060, 0]
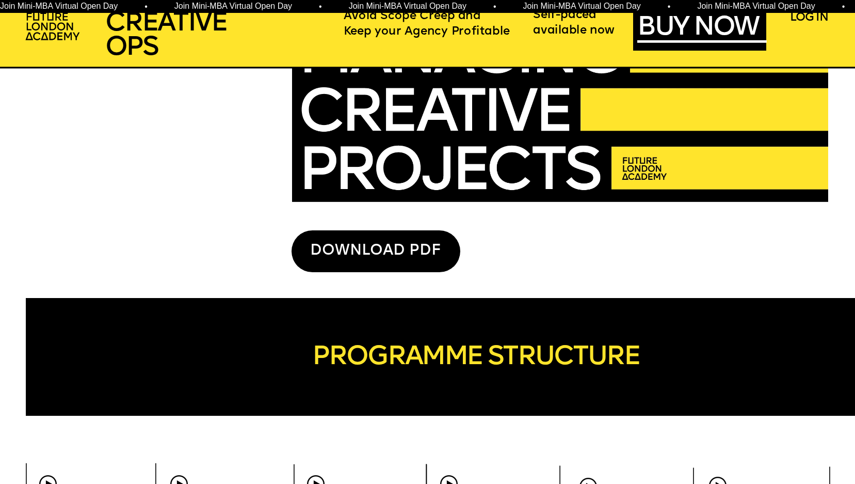
click at [389, 248] on div "DOWNLOAD PDF" at bounding box center [376, 251] width 169 height 42
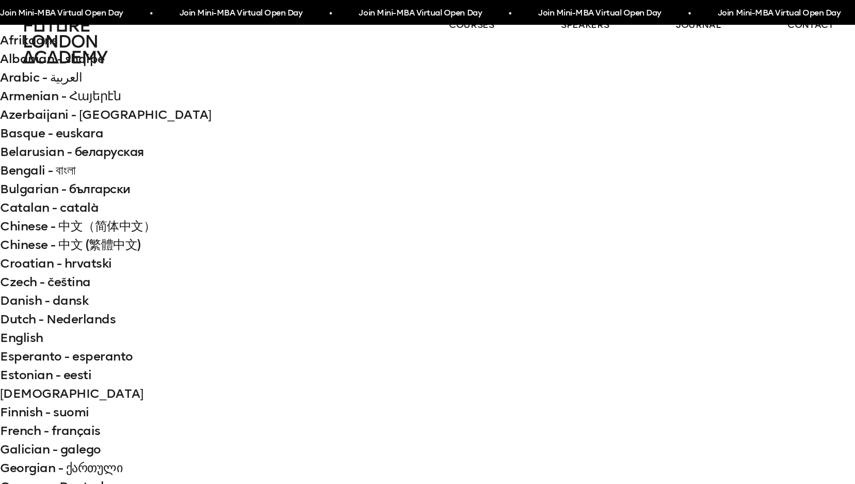
scroll to position [134, 0]
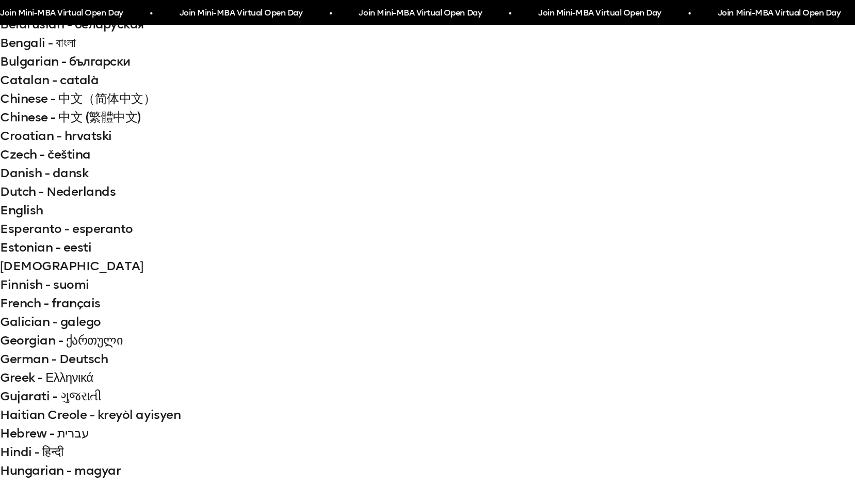
type input "**********"
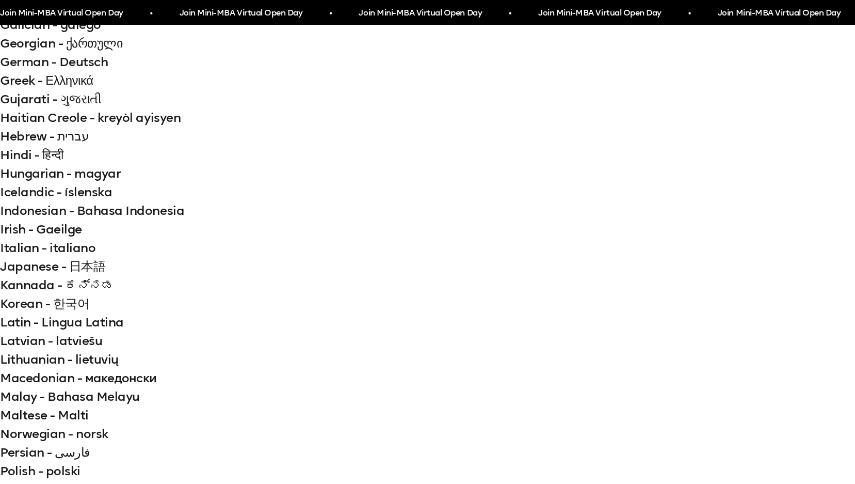
scroll to position [437, 0]
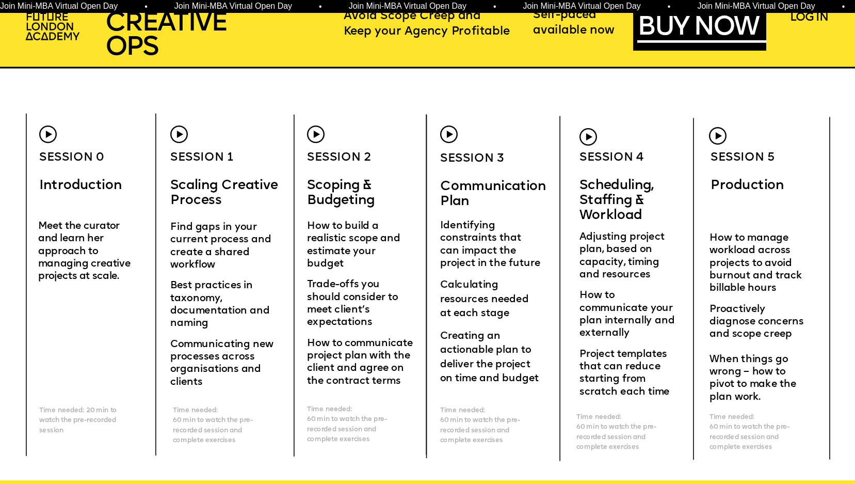
scroll to position [3410, 0]
drag, startPoint x: 222, startPoint y: 203, endPoint x: 183, endPoint y: 216, distance: 40.6
click at [166, 173] on div "CREATIVE OPERatioNS FOR AGENCIES SCHEDULING STAFFING WORKLOAD I really liked th…" at bounding box center [427, 356] width 855 height 7533
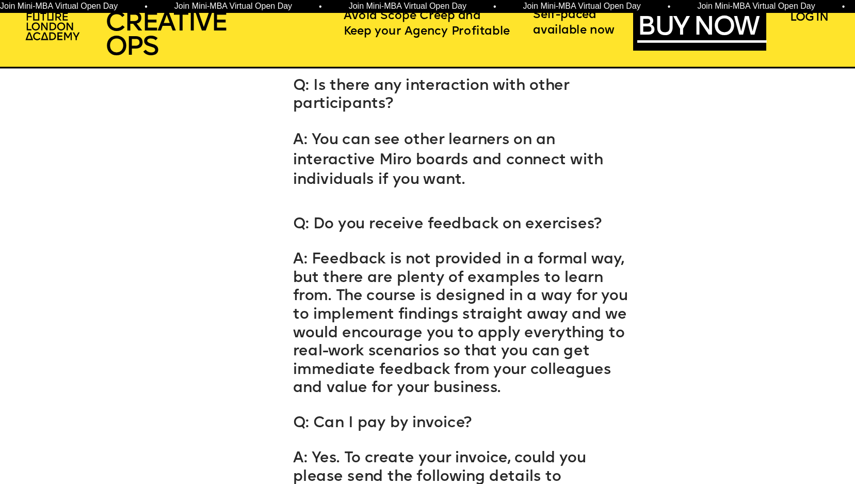
scroll to position [7049, 0]
